Goal: Find specific page/section: Find specific page/section

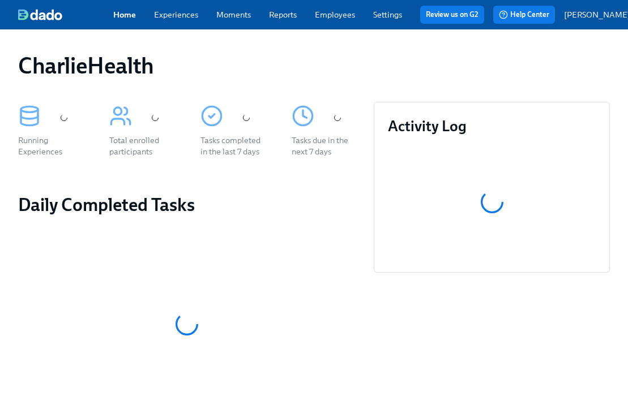
click at [342, 17] on link "Employees" at bounding box center [335, 15] width 40 height 10
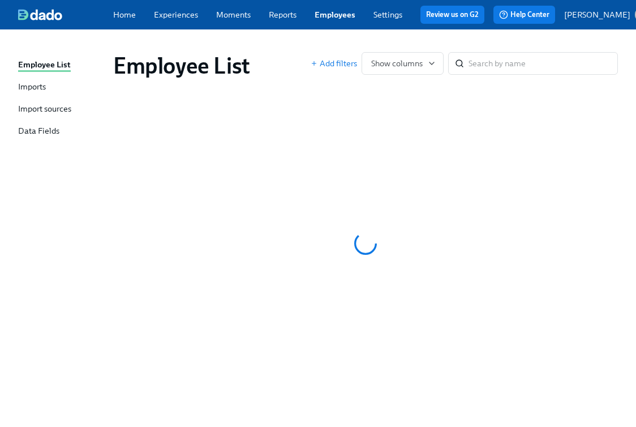
click at [184, 16] on link "Experiences" at bounding box center [176, 15] width 44 height 10
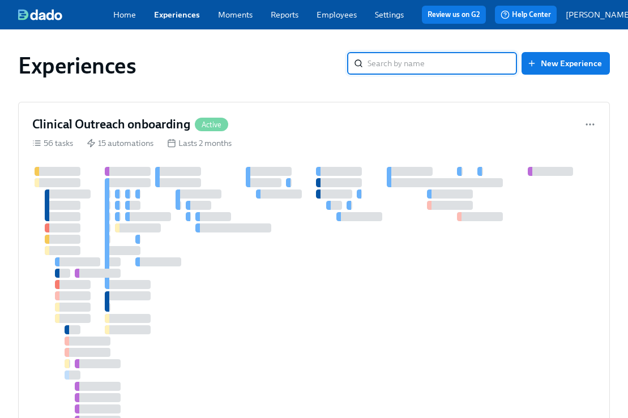
click at [492, 70] on input "search" at bounding box center [441, 63] width 149 height 23
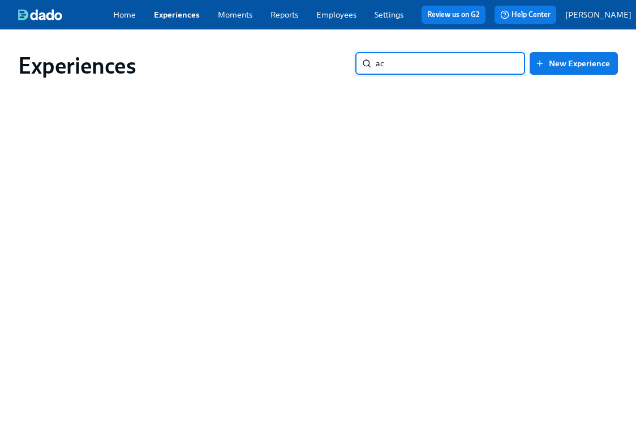
type input "a"
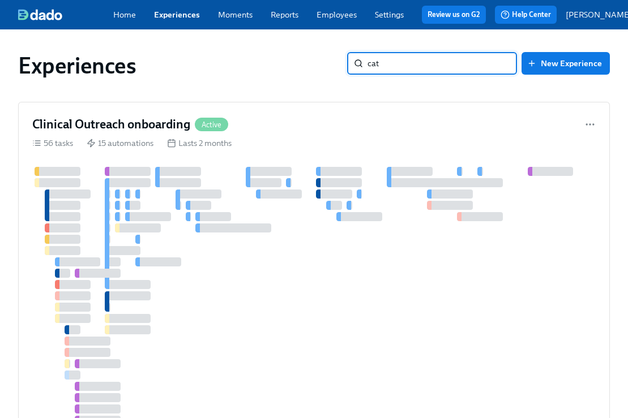
type input "cat"
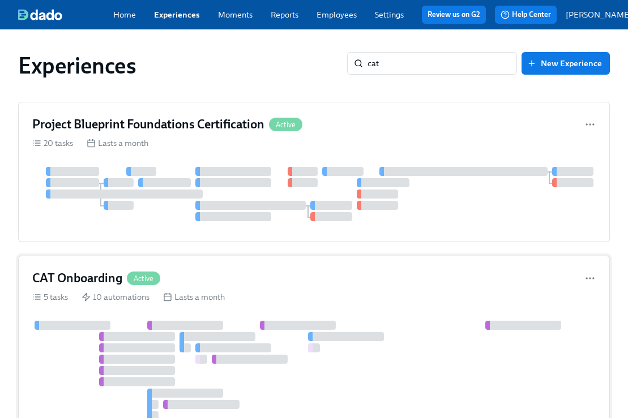
click at [207, 275] on div "CAT Onboarding Active" at bounding box center [313, 278] width 563 height 17
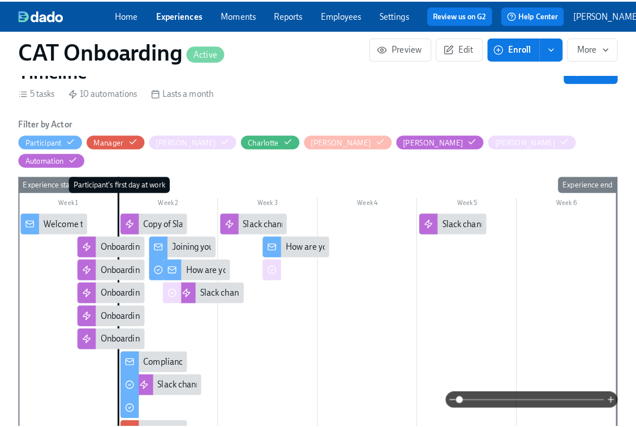
scroll to position [0, 3750]
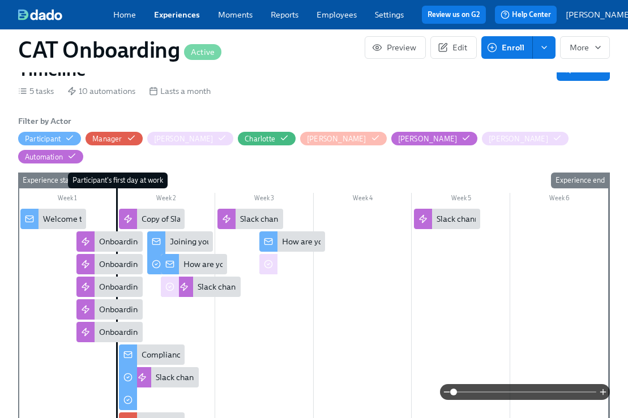
click at [42, 209] on div "Welcome to Charlie Health!" at bounding box center [53, 219] width 66 height 20
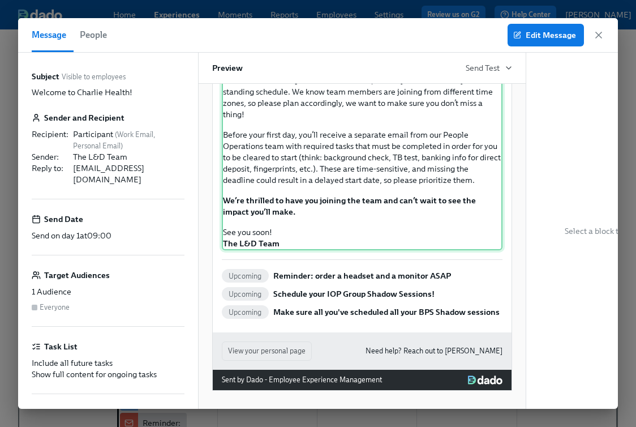
scroll to position [178, 0]
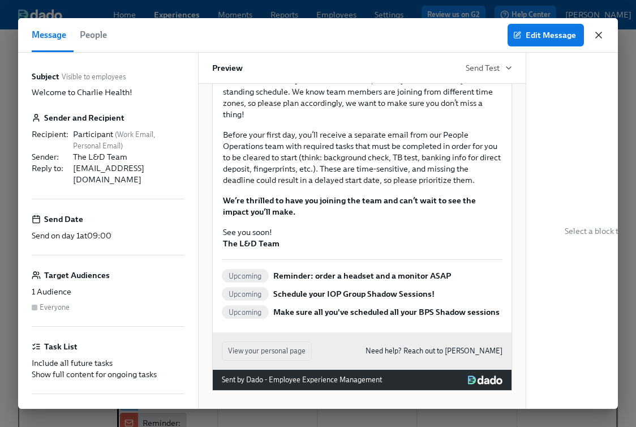
click at [599, 37] on icon "button" at bounding box center [598, 34] width 11 height 11
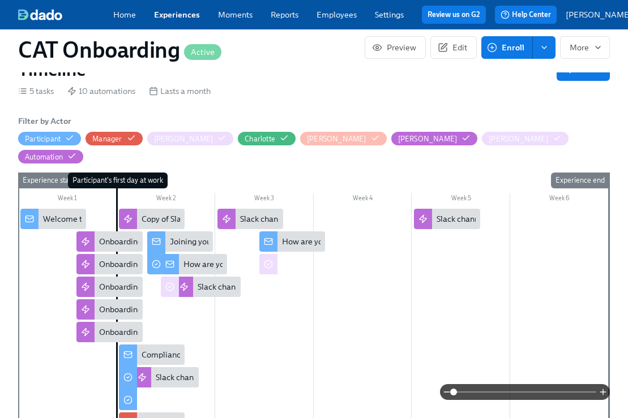
click at [157, 349] on div "Compliance Requirements Instructions" at bounding box center [211, 354] width 140 height 11
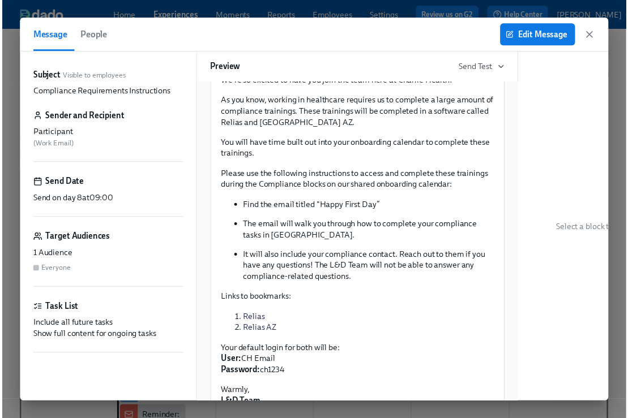
scroll to position [110, 0]
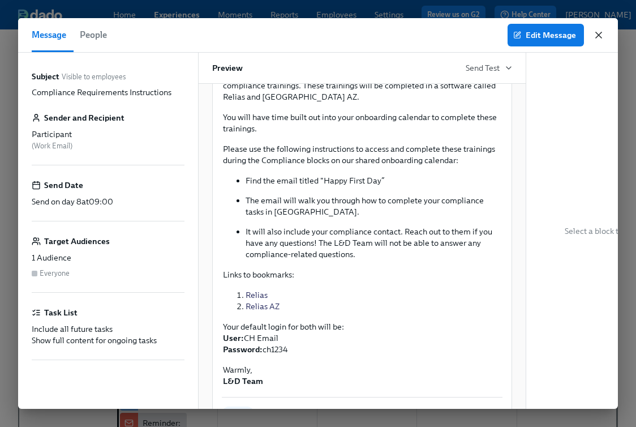
click at [600, 36] on icon "button" at bounding box center [599, 35] width 6 height 6
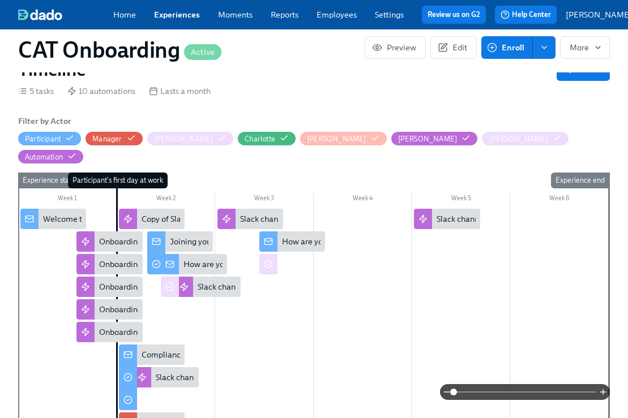
click at [183, 236] on div "Joining your IOP Shadow Session Instructions" at bounding box center [250, 241] width 161 height 11
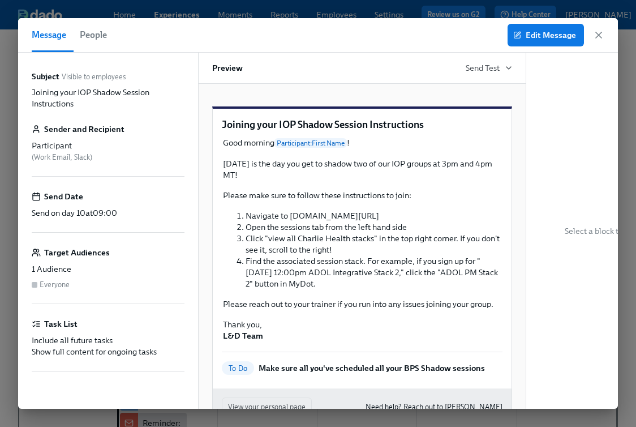
click at [602, 32] on icon "button" at bounding box center [598, 34] width 11 height 11
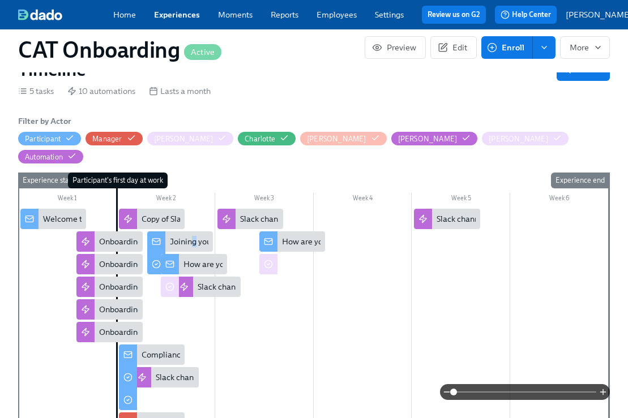
click at [197, 236] on div "Joining your IOP Shadow Session Instructions" at bounding box center [250, 241] width 161 height 11
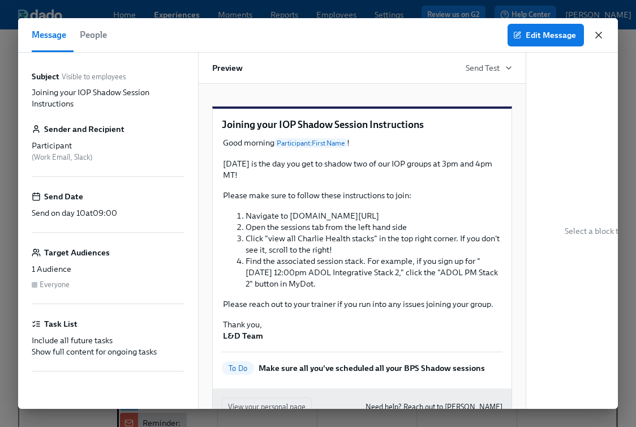
click at [595, 31] on icon "button" at bounding box center [598, 34] width 11 height 11
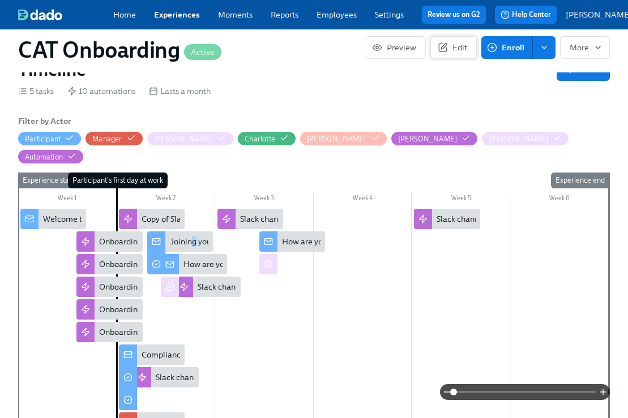
click at [462, 50] on span "Edit" at bounding box center [453, 47] width 27 height 11
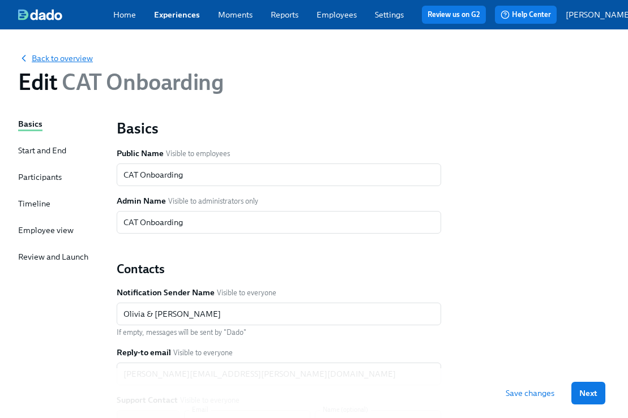
click at [43, 64] on span "Back to overview" at bounding box center [55, 58] width 75 height 11
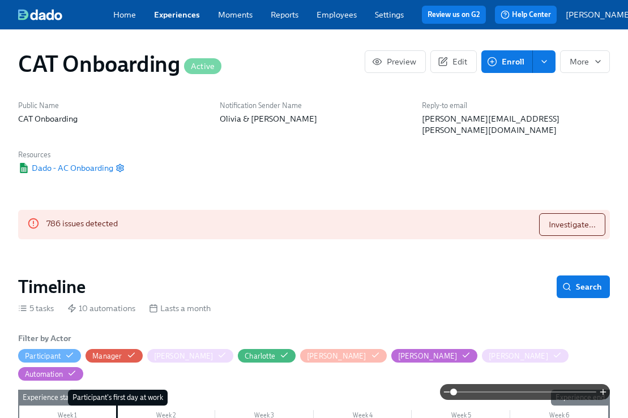
scroll to position [242, 0]
